Goal: Task Accomplishment & Management: Complete application form

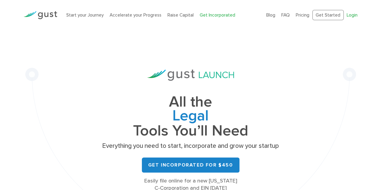
click at [348, 14] on link "Login" at bounding box center [352, 14] width 11 height 5
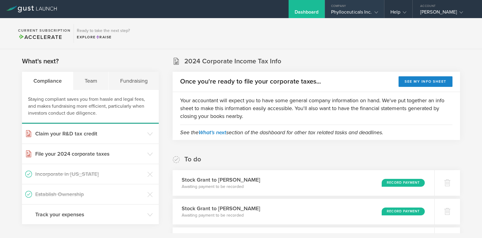
click at [378, 11] on icon at bounding box center [376, 13] width 4 height 4
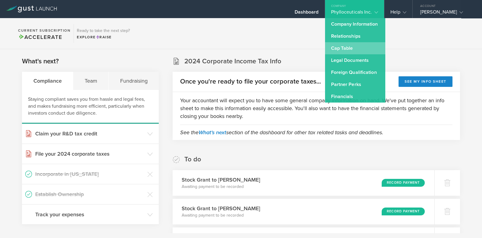
click at [345, 49] on link "Cap Table" at bounding box center [355, 48] width 60 height 12
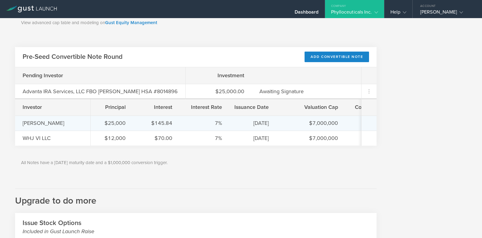
scroll to position [0, 119]
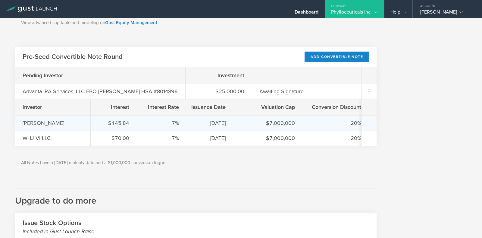
click at [276, 120] on div "$7,000,000" at bounding box center [269, 123] width 51 height 8
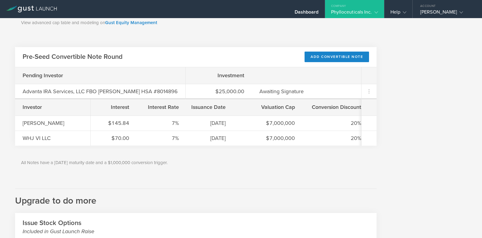
click at [269, 103] on div "Valuation Cap" at bounding box center [269, 107] width 51 height 8
click at [309, 60] on div "Add Convertible Note" at bounding box center [336, 56] width 64 height 11
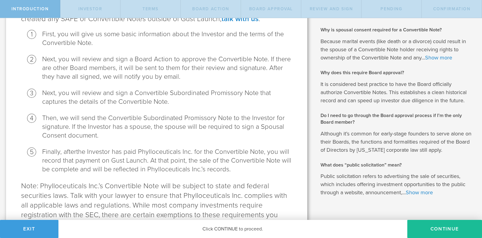
scroll to position [148, 0]
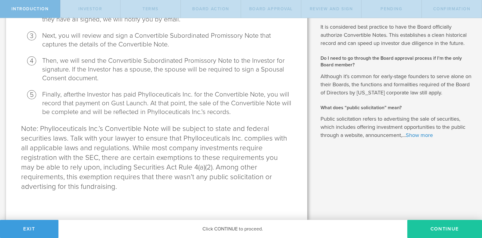
click at [442, 230] on button "Continue" at bounding box center [444, 228] width 75 height 18
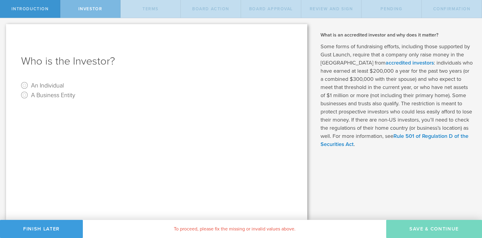
click at [47, 88] on label "An Individual" at bounding box center [47, 85] width 33 height 9
click at [29, 88] on input "An Individual" at bounding box center [25, 85] width 10 height 10
radio input "true"
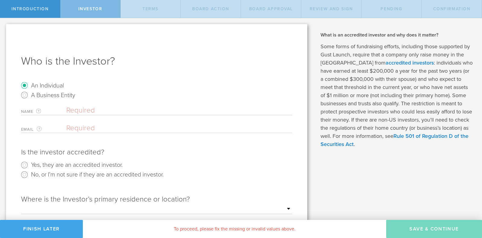
click at [38, 228] on button "Finish Later" at bounding box center [41, 228] width 83 height 18
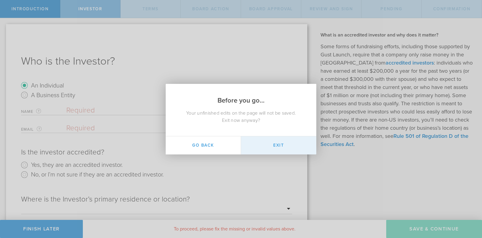
click at [261, 144] on button "Exit" at bounding box center [278, 145] width 75 height 18
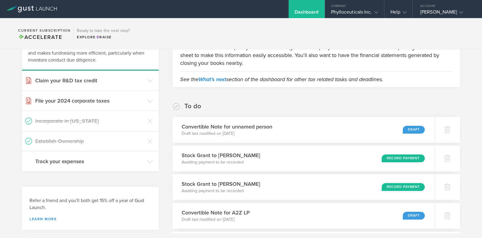
scroll to position [53, 0]
click at [446, 127] on icon at bounding box center [449, 130] width 6 height 6
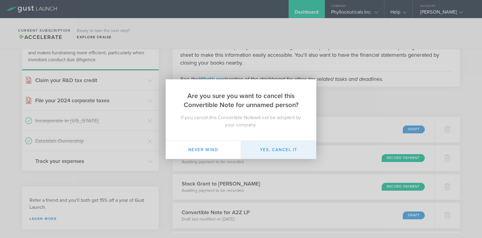
click at [259, 151] on button "Yes, cancel it" at bounding box center [278, 150] width 75 height 18
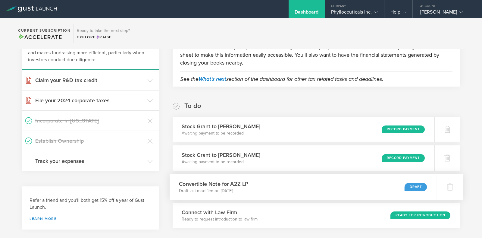
click at [238, 184] on h3 "Convertible Note for A2Z LP" at bounding box center [214, 183] width 70 height 8
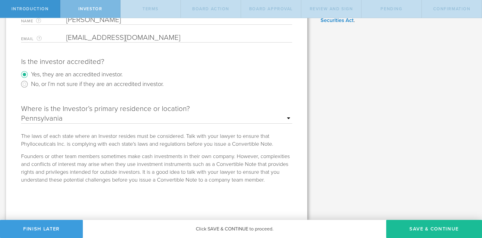
scroll to position [131, 0]
click at [415, 226] on button "Save & Continue" at bounding box center [434, 228] width 96 height 18
type input "100,000"
type input "7,000,000"
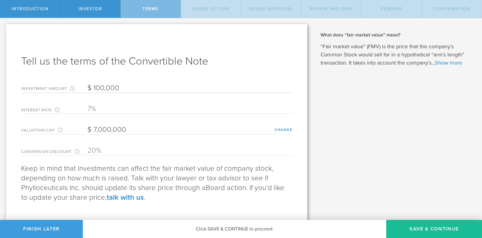
scroll to position [11, 0]
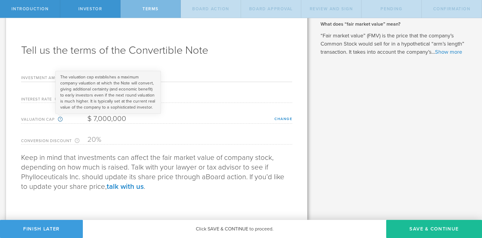
click at [58, 119] on circle at bounding box center [60, 119] width 4 height 4
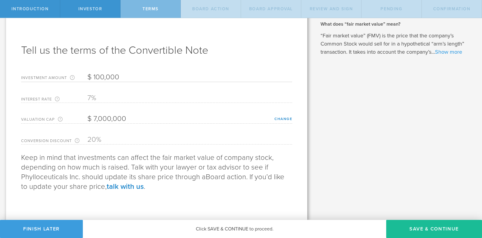
click at [450, 51] on link "Show more" at bounding box center [448, 51] width 27 height 7
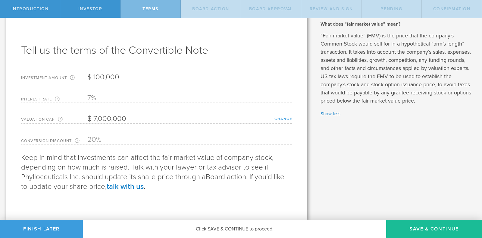
click at [275, 117] on link "change" at bounding box center [283, 119] width 18 height 4
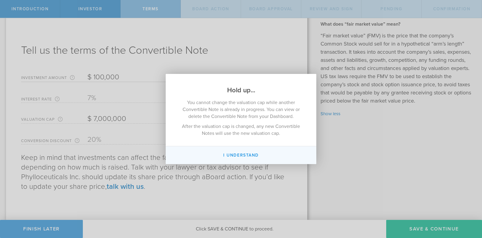
click at [230, 157] on button "I understand" at bounding box center [241, 155] width 151 height 18
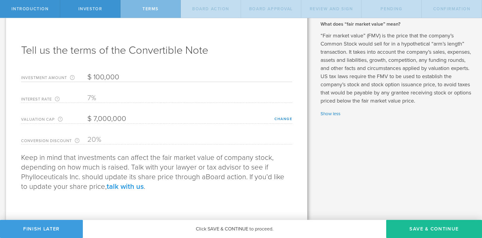
click at [121, 187] on link "talk with us" at bounding box center [125, 186] width 37 height 9
click at [54, 229] on button "Finish Later" at bounding box center [41, 228] width 83 height 18
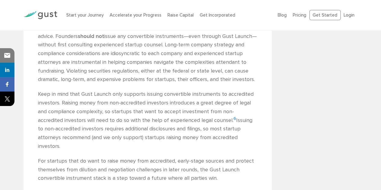
scroll to position [1811, 0]
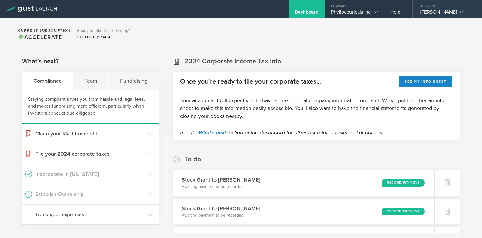
click at [459, 12] on icon at bounding box center [461, 13] width 4 height 4
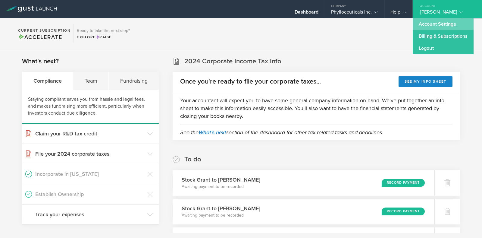
click at [434, 24] on link "Account Settings" at bounding box center [442, 24] width 61 height 12
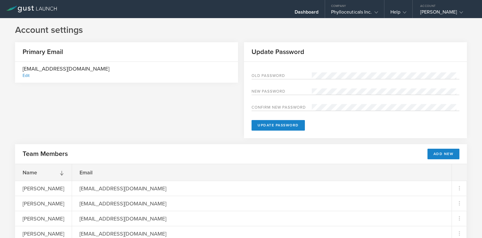
scroll to position [41, 0]
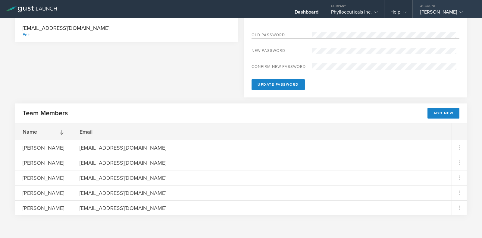
click at [459, 12] on polyline at bounding box center [460, 12] width 3 height 2
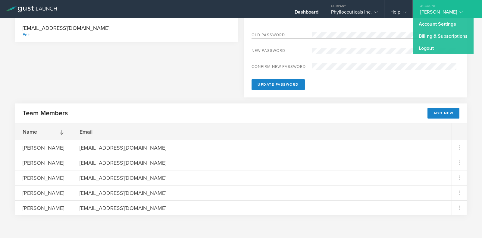
click at [319, 131] on div "Email" at bounding box center [261, 131] width 379 height 17
